Goal: Task Accomplishment & Management: Manage account settings

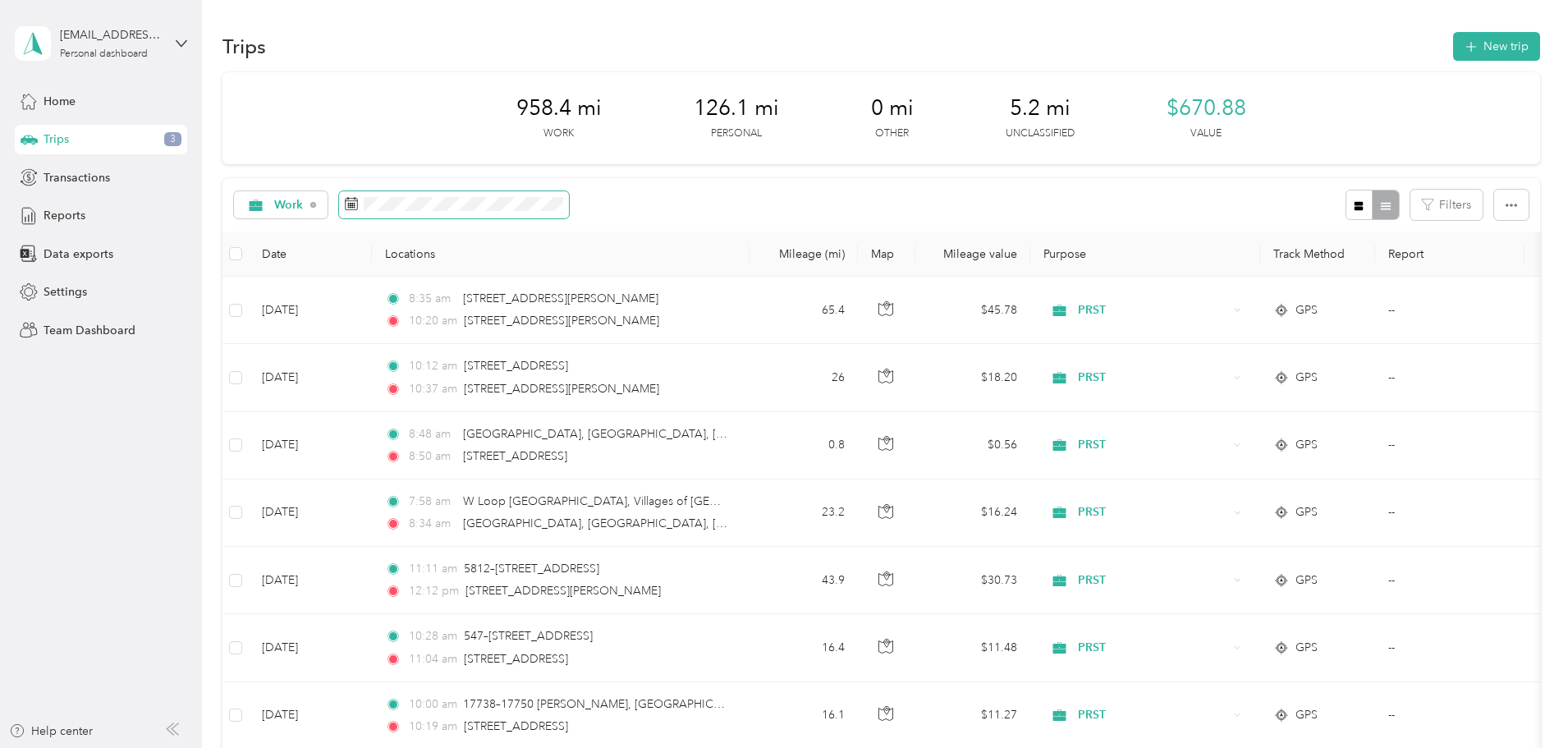
click at [543, 192] on span at bounding box center [454, 205] width 230 height 28
click at [717, 192] on div "Work Filters" at bounding box center [881, 205] width 1318 height 53
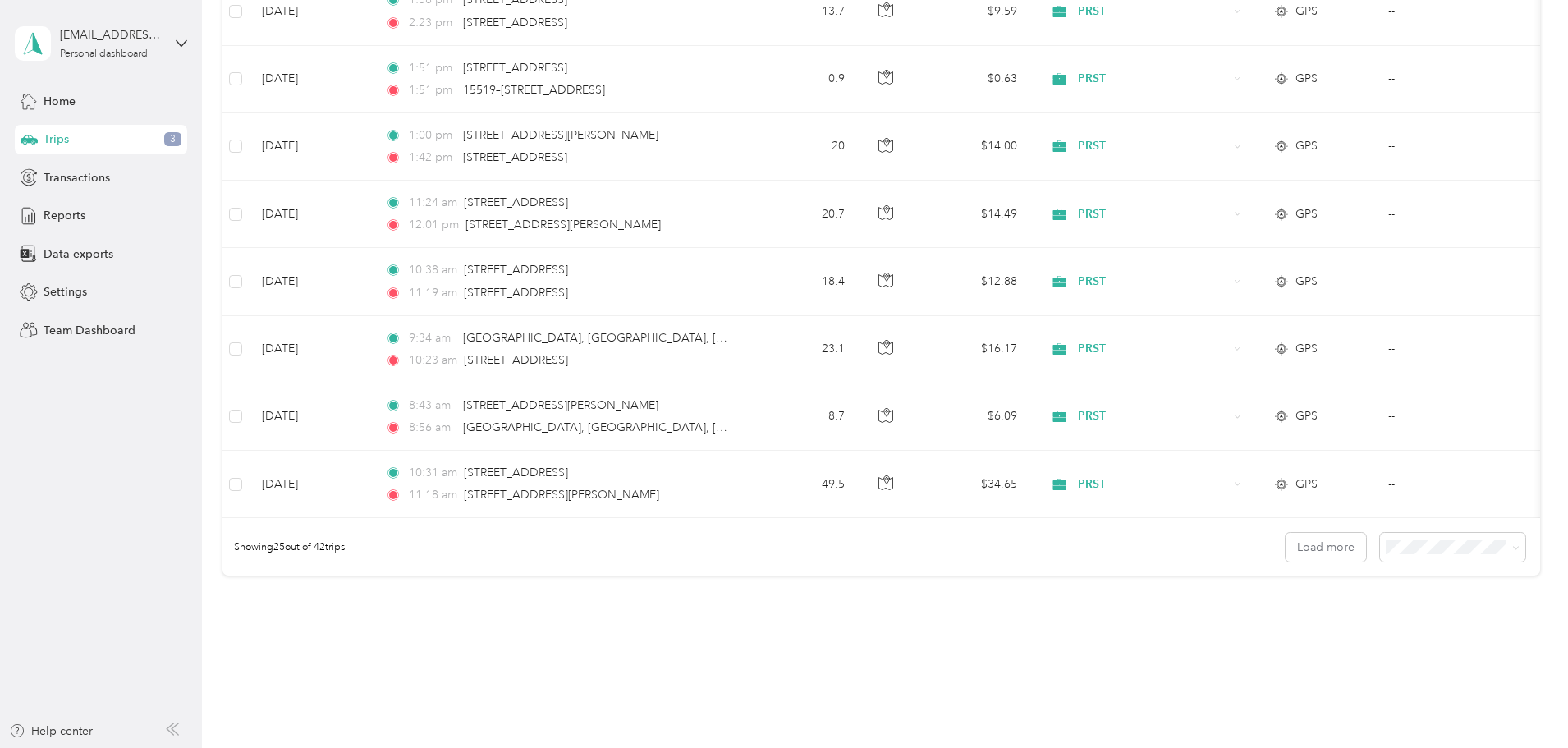
scroll to position [1515, 0]
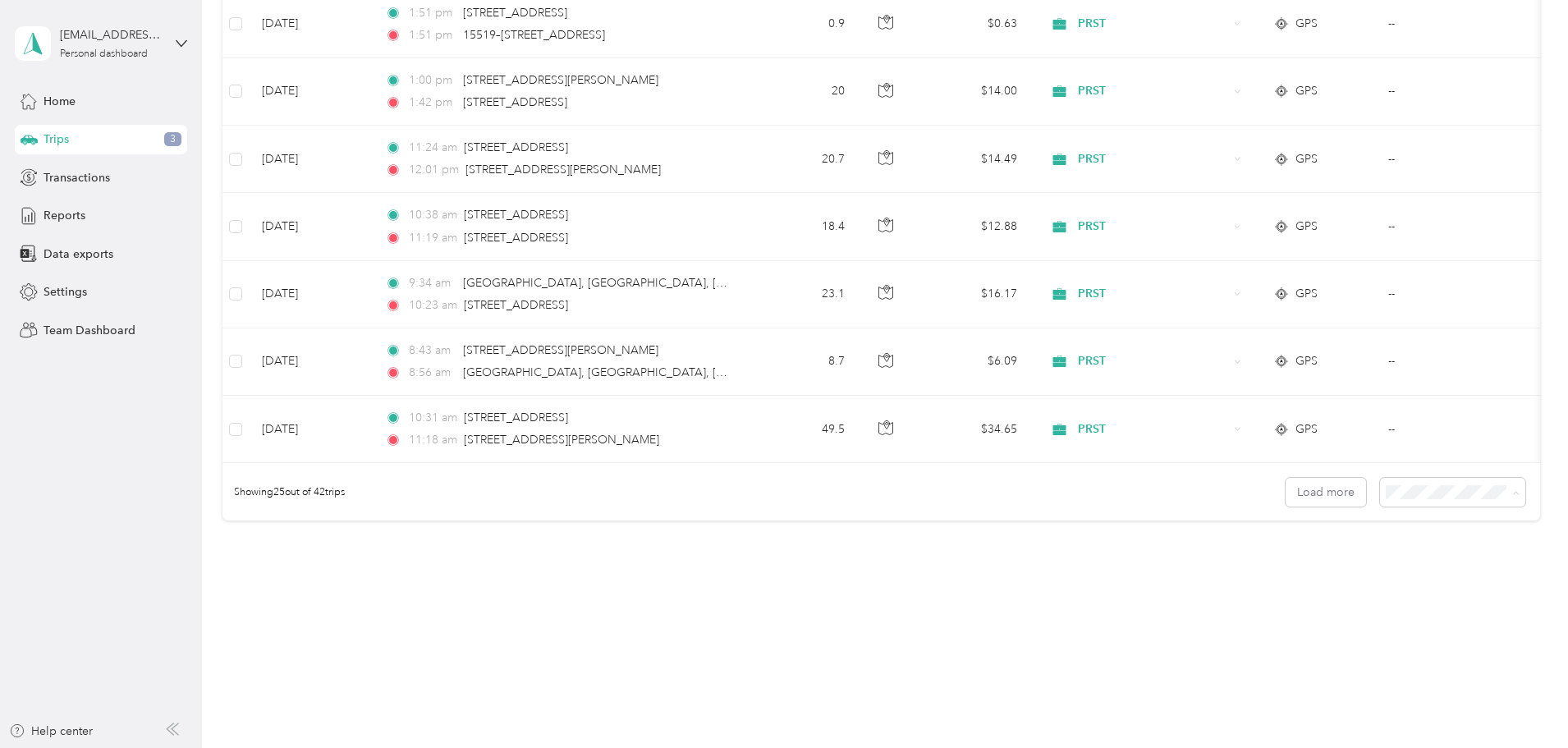
click at [1330, 574] on span "100 per load" at bounding box center [1312, 580] width 67 height 14
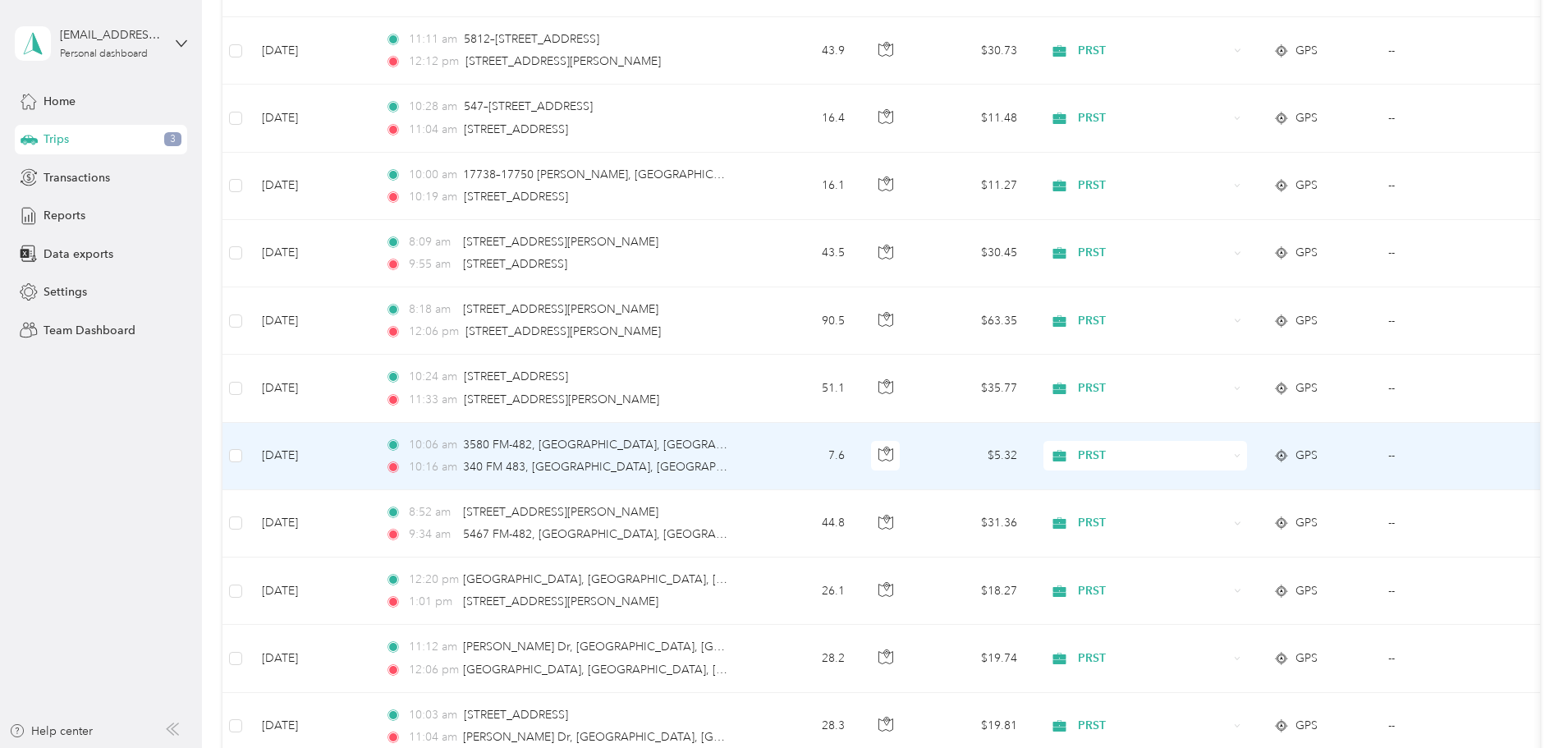
scroll to position [527, 0]
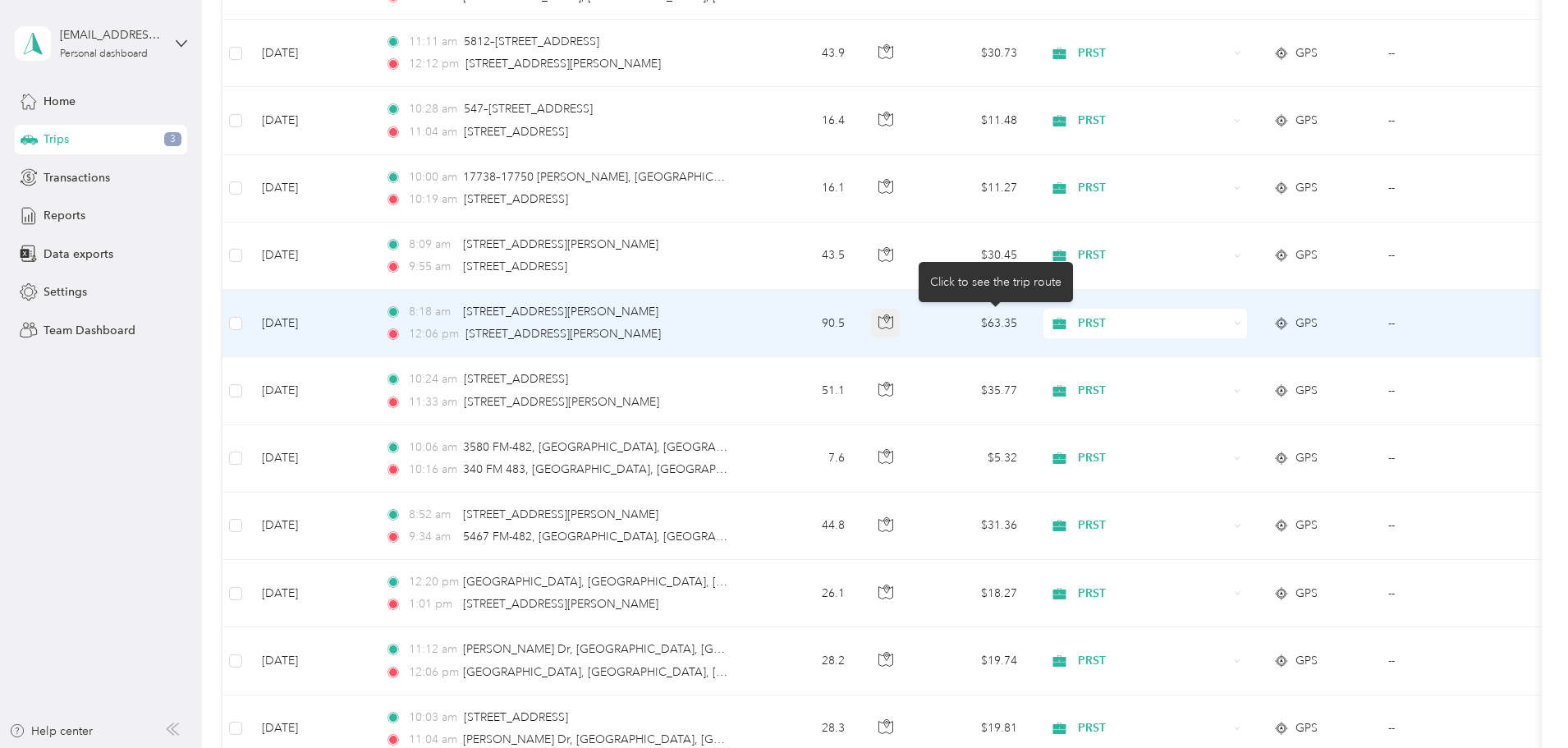
click at [894, 322] on icon "button" at bounding box center [886, 322] width 15 height 15
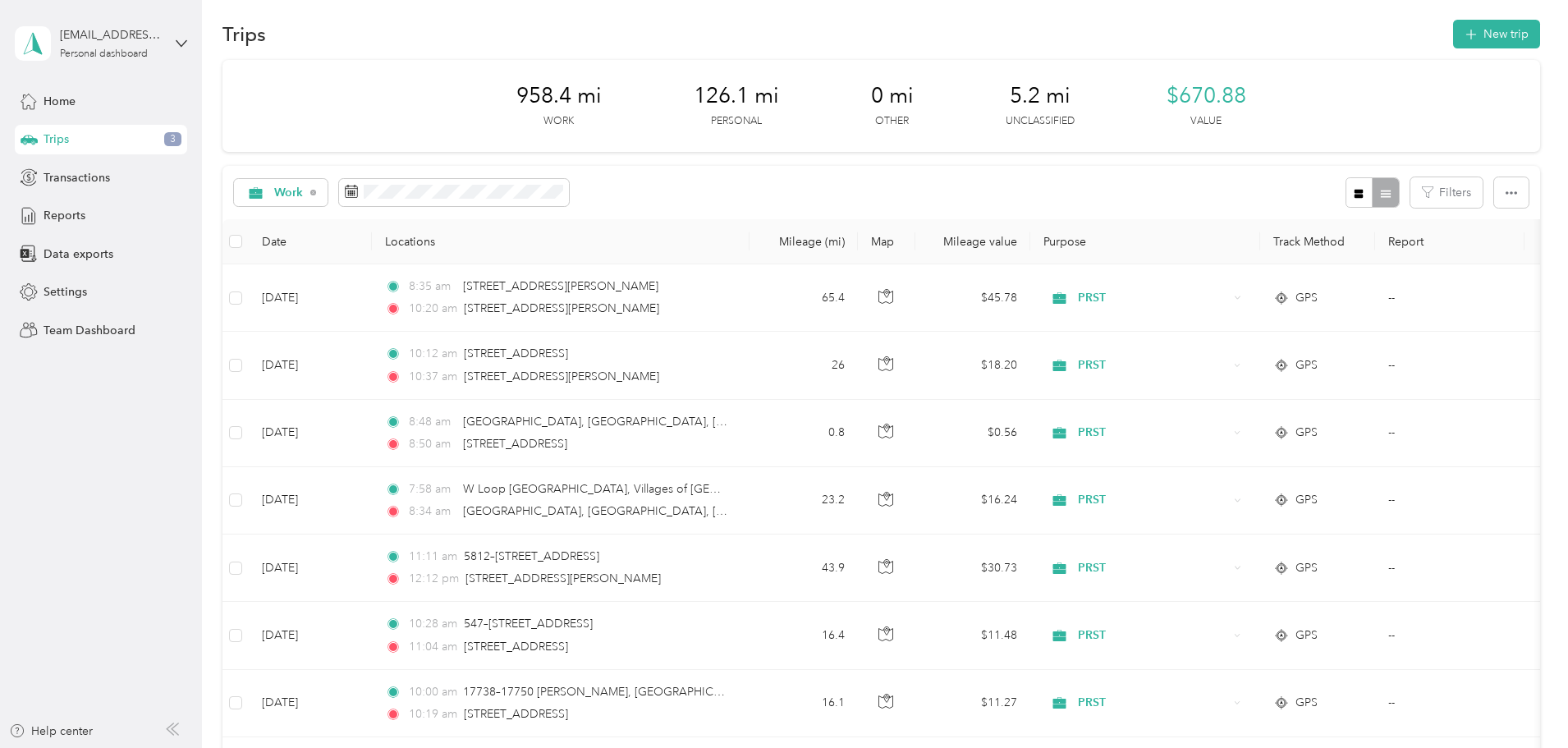
scroll to position [0, 0]
